Goal: Task Accomplishment & Management: Complete application form

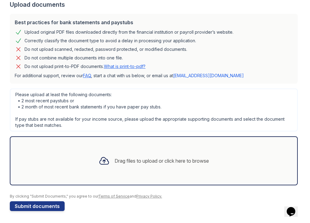
scroll to position [125, 0]
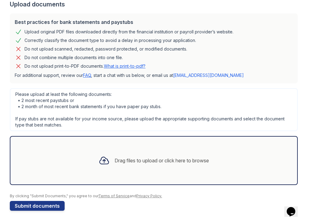
click at [100, 161] on icon at bounding box center [104, 160] width 11 height 11
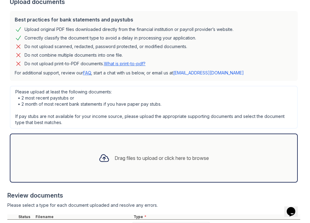
scroll to position [129, 0]
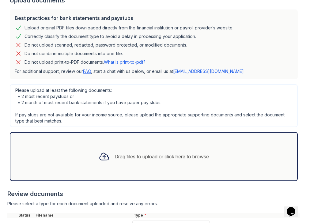
click at [138, 154] on div "Drag files to upload or click here to browse" at bounding box center [162, 156] width 94 height 7
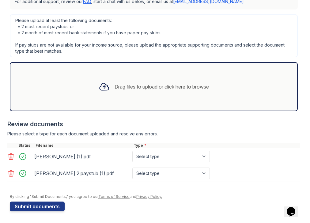
scroll to position [199, 0]
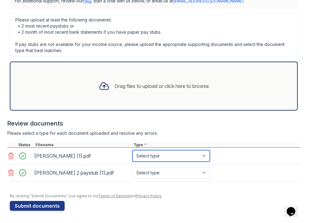
click at [177, 156] on select "Select type Paystub Bank Statement Offer Letter Tax Documents Benefit Award Let…" at bounding box center [170, 156] width 77 height 12
select select "paystub"
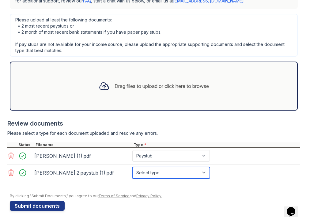
click at [173, 176] on select "Select type Paystub Bank Statement Offer Letter Tax Documents Benefit Award Let…" at bounding box center [170, 173] width 77 height 12
select select "paystub"
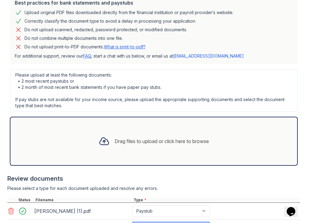
scroll to position [82, 0]
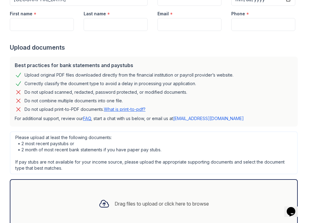
click at [120, 109] on link "What is print-to-pdf?" at bounding box center [125, 109] width 42 height 5
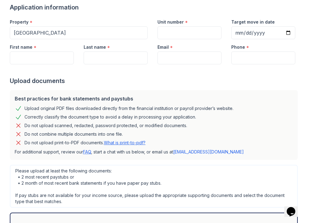
scroll to position [0, 0]
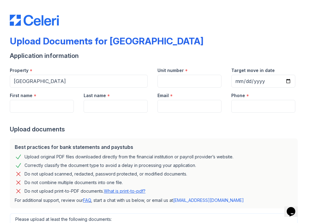
click at [212, 38] on div "Upload Documents for [GEOGRAPHIC_DATA]" at bounding box center [155, 44] width 290 height 16
click at [178, 86] on input "Unit number" at bounding box center [189, 81] width 64 height 13
type input "2025"
click at [249, 81] on input "Target move in date" at bounding box center [263, 81] width 64 height 13
click at [284, 81] on input "Target move in date" at bounding box center [263, 81] width 64 height 13
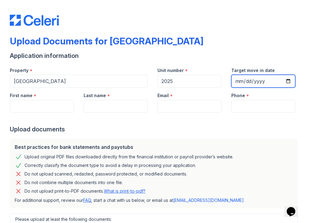
type input "[DATE]"
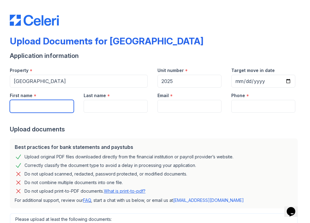
click at [46, 106] on input "First name" at bounding box center [42, 106] width 64 height 13
type input "[PERSON_NAME]"
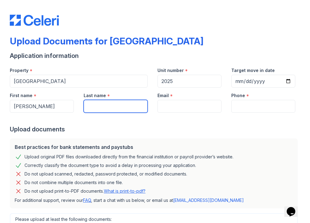
click at [121, 109] on input "Last name" at bounding box center [116, 106] width 64 height 13
type input "[PERSON_NAME]"
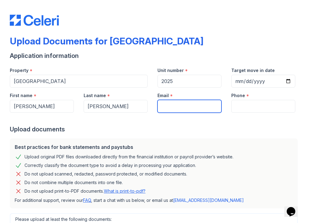
click at [169, 107] on input "Email" at bounding box center [189, 106] width 64 height 13
type input "[EMAIL_ADDRESS][DOMAIN_NAME]"
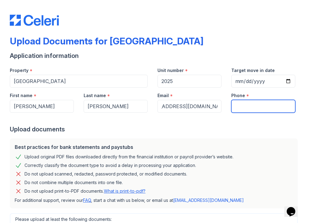
click at [233, 110] on input "Phone" at bounding box center [263, 106] width 64 height 13
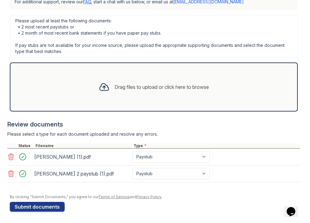
scroll to position [199, 0]
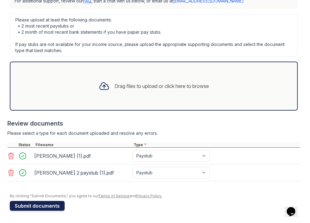
type input "3232470462"
click at [35, 208] on button "Submit documents" at bounding box center [37, 206] width 55 height 10
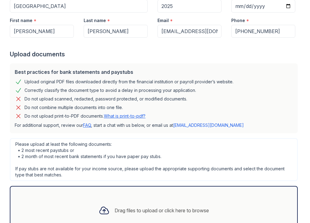
scroll to position [86, 0]
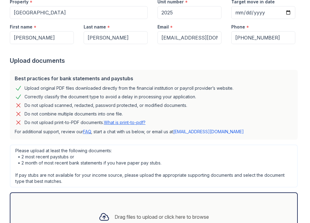
click at [142, 121] on link "What is print-to-pdf?" at bounding box center [125, 122] width 42 height 5
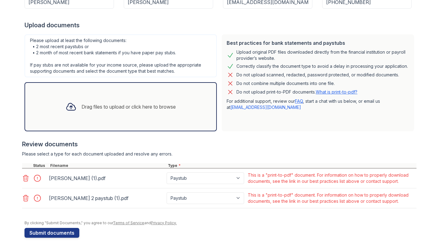
scroll to position [121, 0]
